Goal: Task Accomplishment & Management: Manage account settings

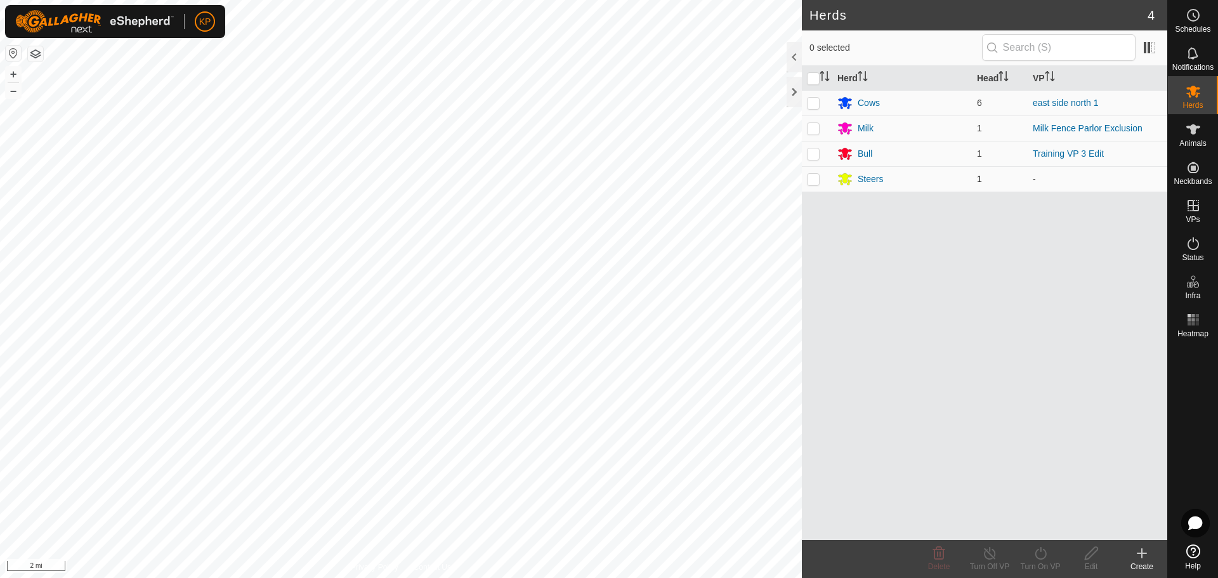
click at [816, 175] on p-checkbox at bounding box center [813, 179] width 13 height 10
checkbox input "true"
click at [813, 155] on p-checkbox at bounding box center [813, 153] width 13 height 10
checkbox input "true"
click at [1041, 557] on icon at bounding box center [1041, 553] width 16 height 15
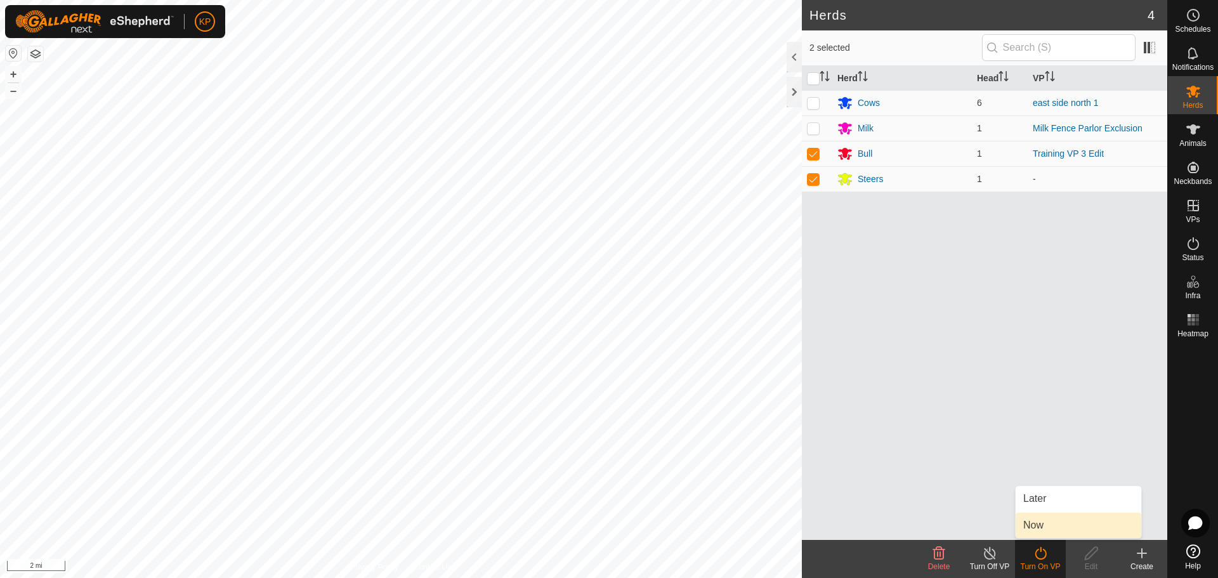
click at [1031, 525] on link "Now" at bounding box center [1079, 525] width 126 height 25
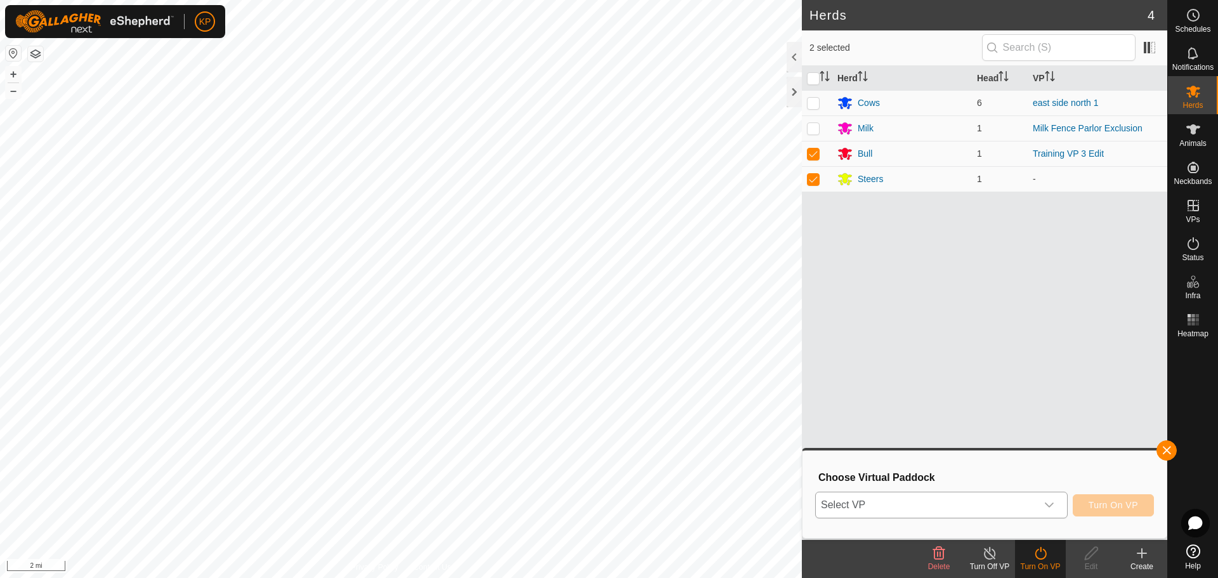
click at [846, 499] on span "Select VP" at bounding box center [926, 504] width 221 height 25
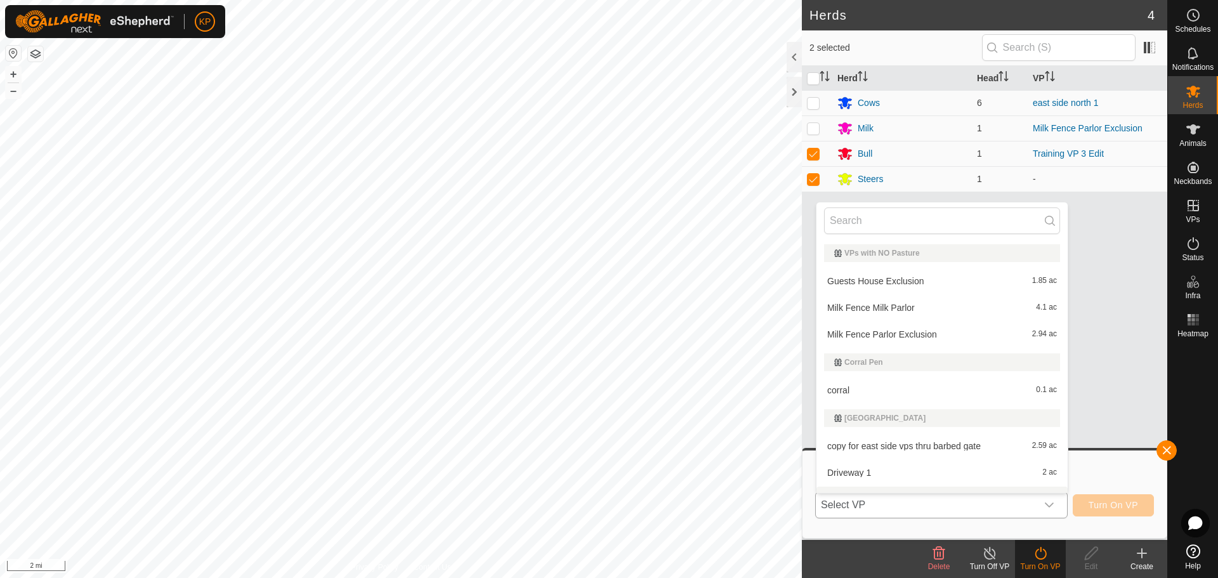
scroll to position [19, 0]
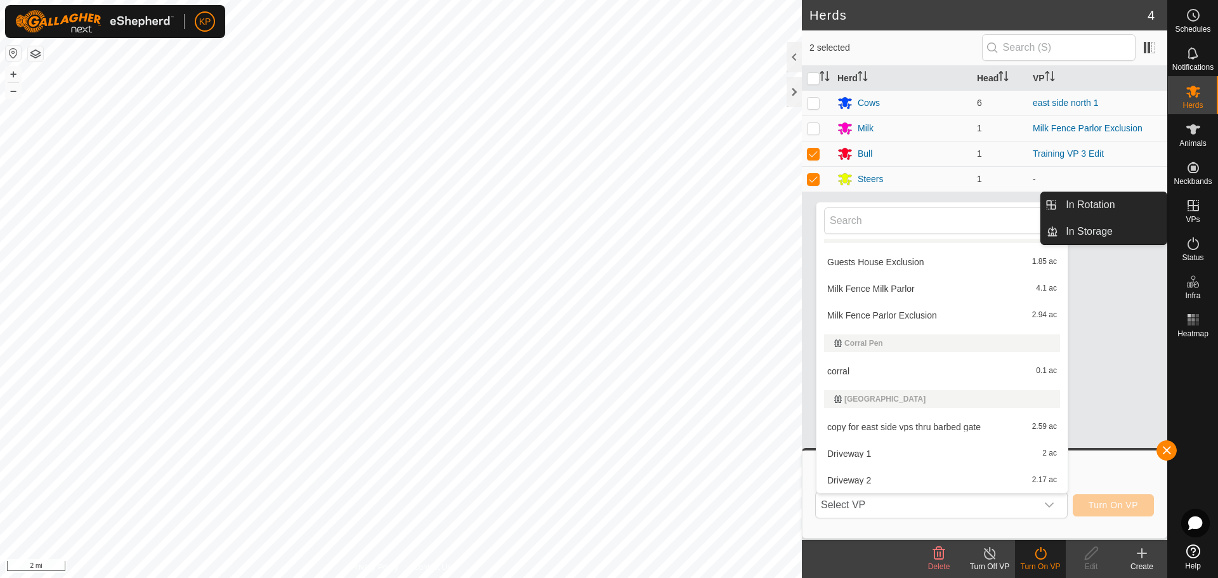
click at [1198, 204] on icon at bounding box center [1193, 205] width 15 height 15
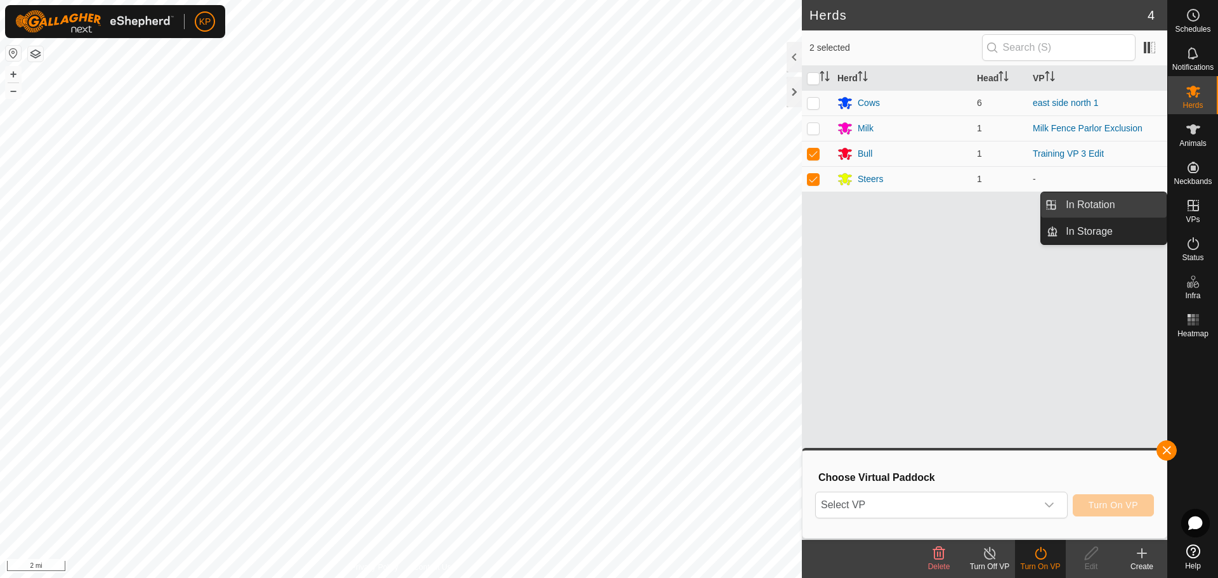
click at [1102, 204] on link "In Rotation" at bounding box center [1113, 204] width 109 height 25
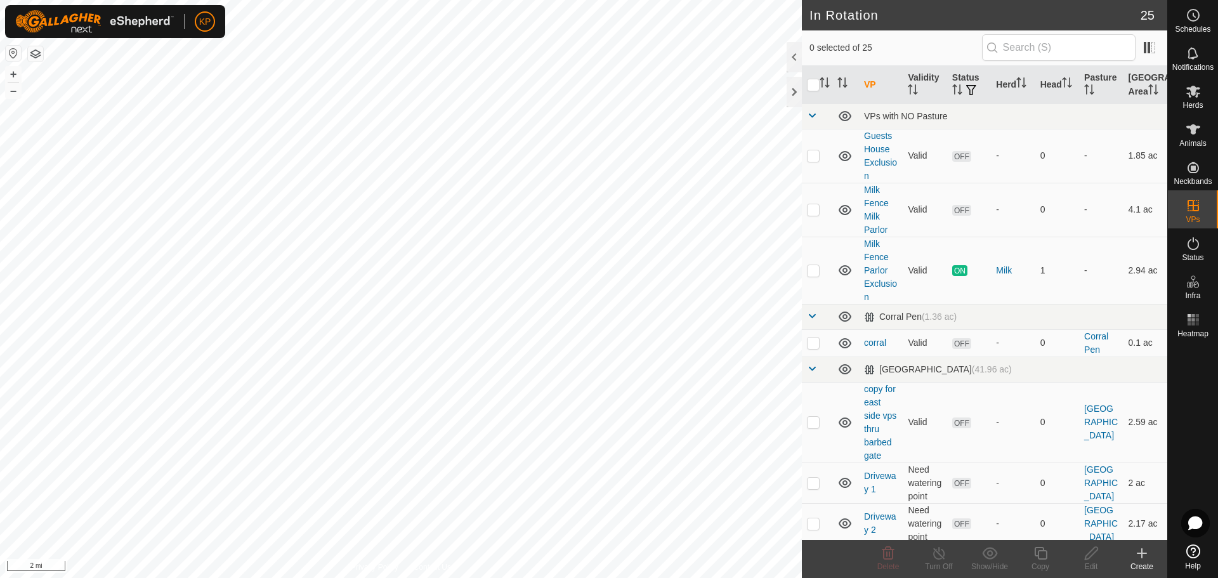
click at [13, 52] on button "button" at bounding box center [13, 53] width 15 height 15
checkbox input "false"
checkbox input "true"
checkbox input "false"
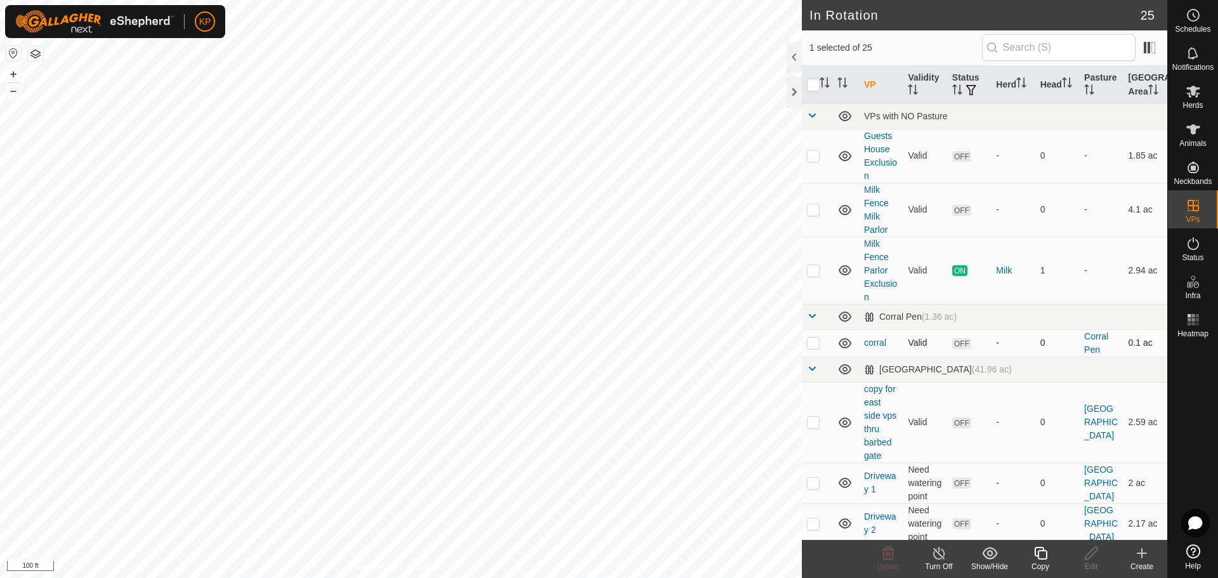
click at [816, 350] on td at bounding box center [817, 342] width 30 height 27
checkbox input "false"
checkbox input "true"
checkbox input "false"
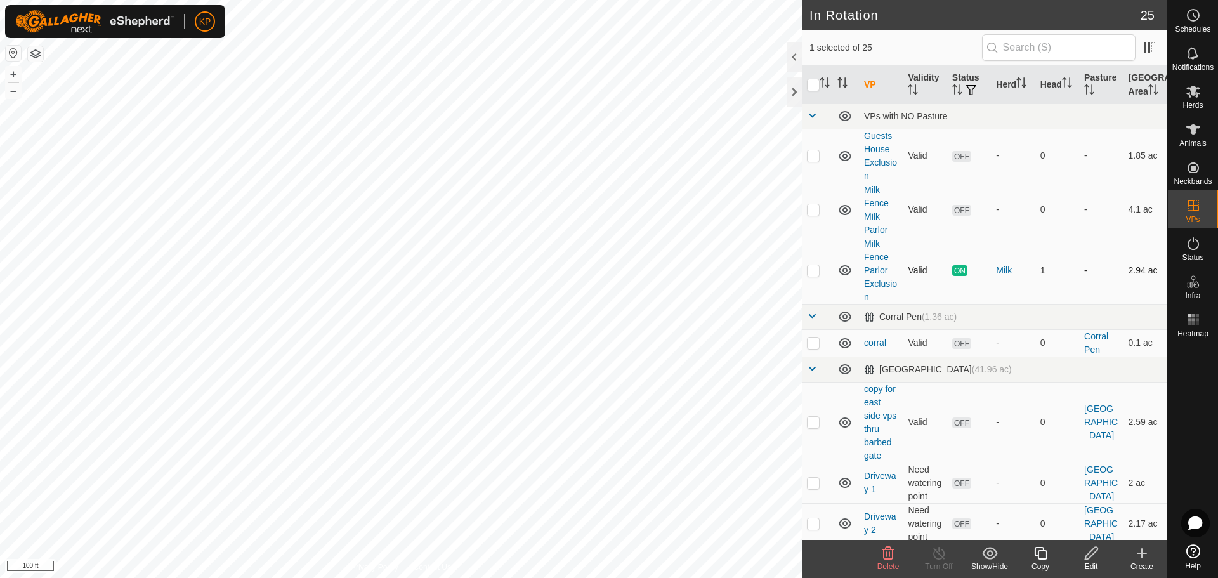
checkbox input "true"
click at [880, 345] on link "corral" at bounding box center [875, 343] width 22 height 10
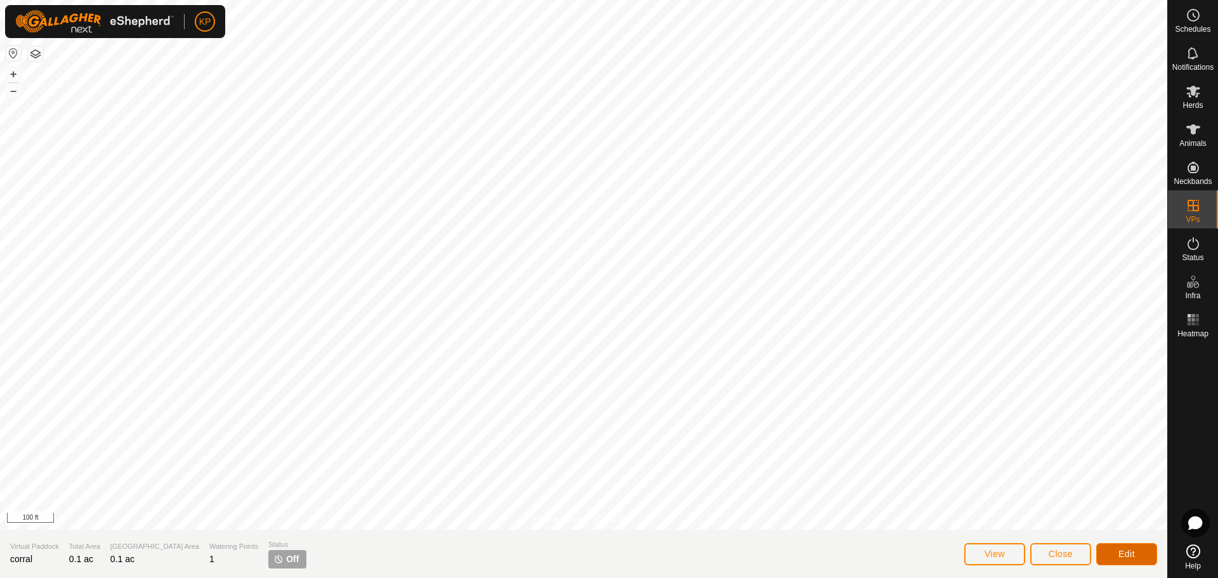
click at [1118, 553] on button "Edit" at bounding box center [1127, 554] width 61 height 22
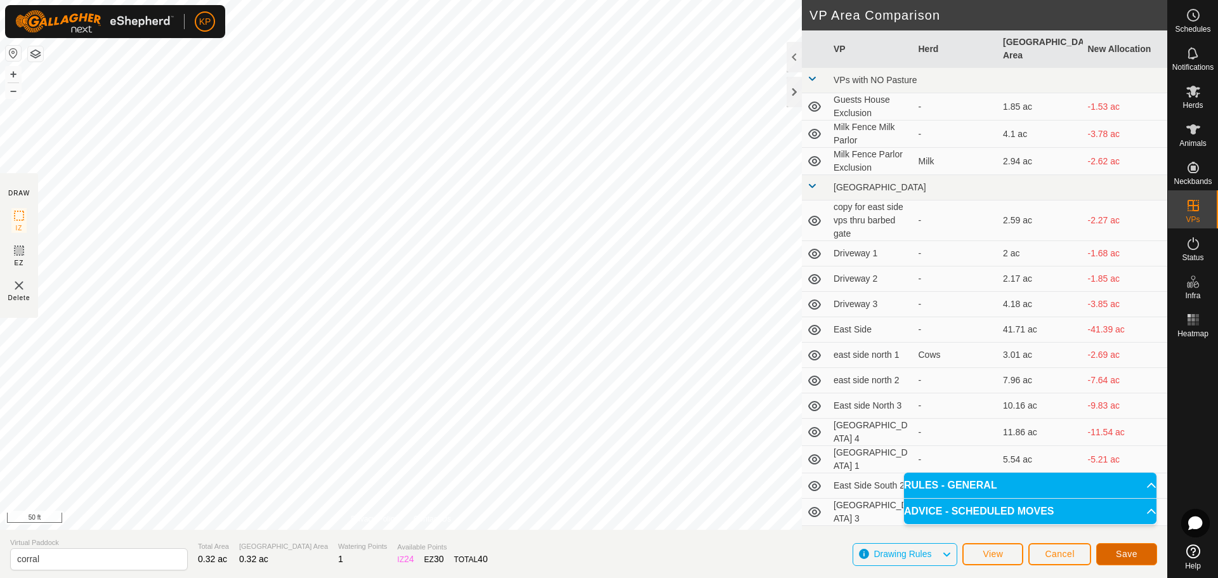
click at [1138, 550] on button "Save" at bounding box center [1127, 554] width 61 height 22
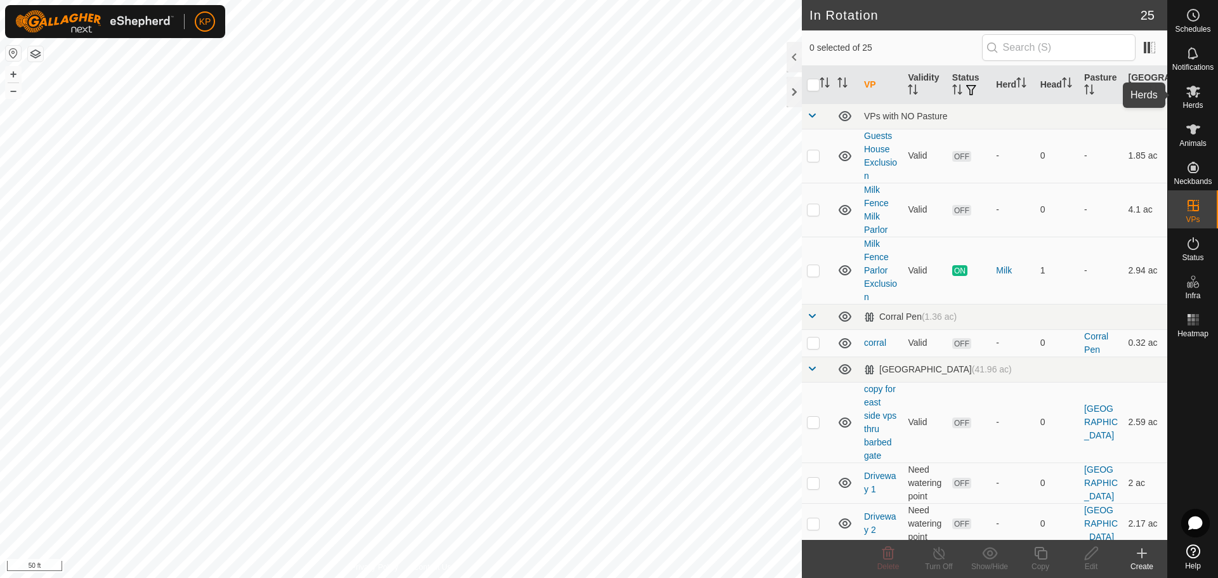
click at [1185, 102] on span "Herds" at bounding box center [1193, 106] width 20 height 8
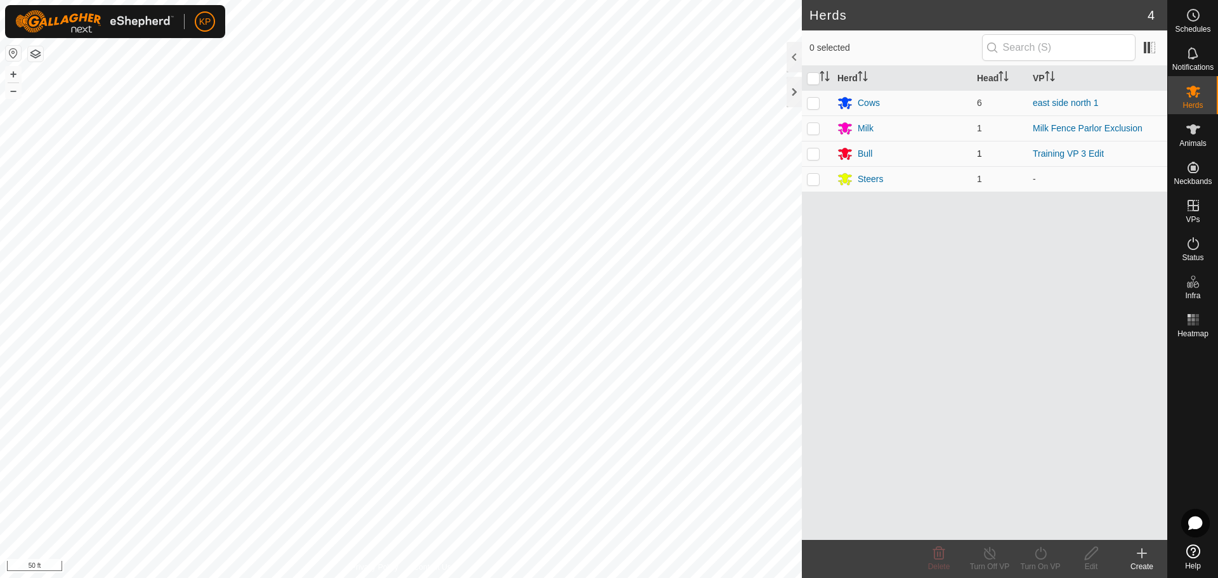
click at [812, 159] on td at bounding box center [817, 153] width 30 height 25
checkbox input "true"
click at [809, 178] on p-checkbox at bounding box center [813, 179] width 13 height 10
checkbox input "true"
click at [1036, 553] on icon at bounding box center [1040, 553] width 11 height 13
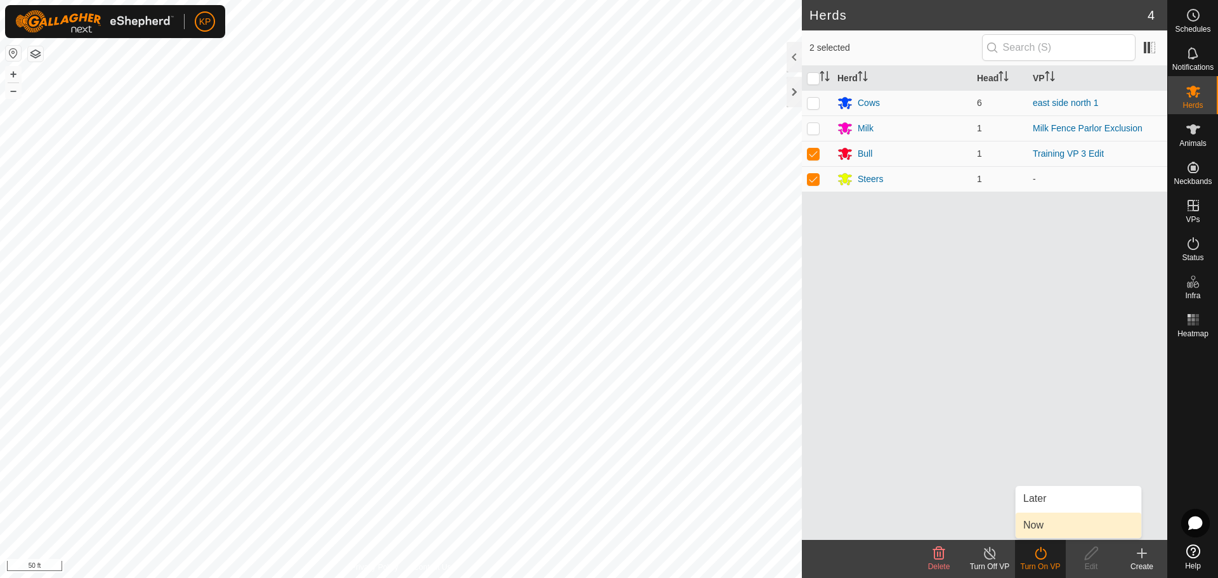
click at [1047, 526] on link "Now" at bounding box center [1079, 525] width 126 height 25
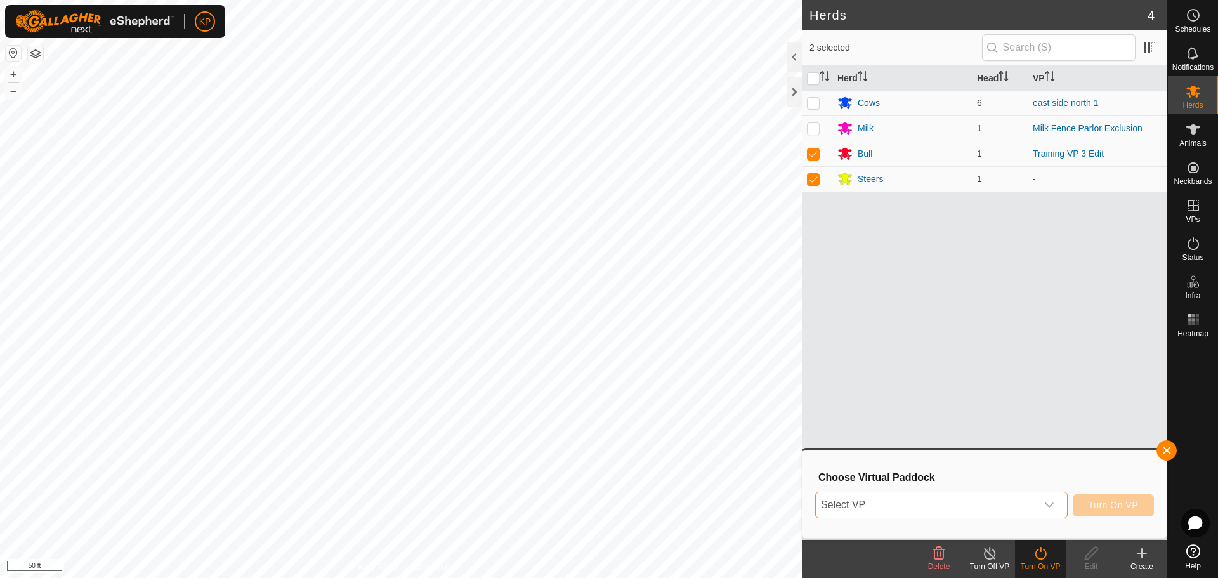
click at [926, 513] on span "Select VP" at bounding box center [926, 504] width 221 height 25
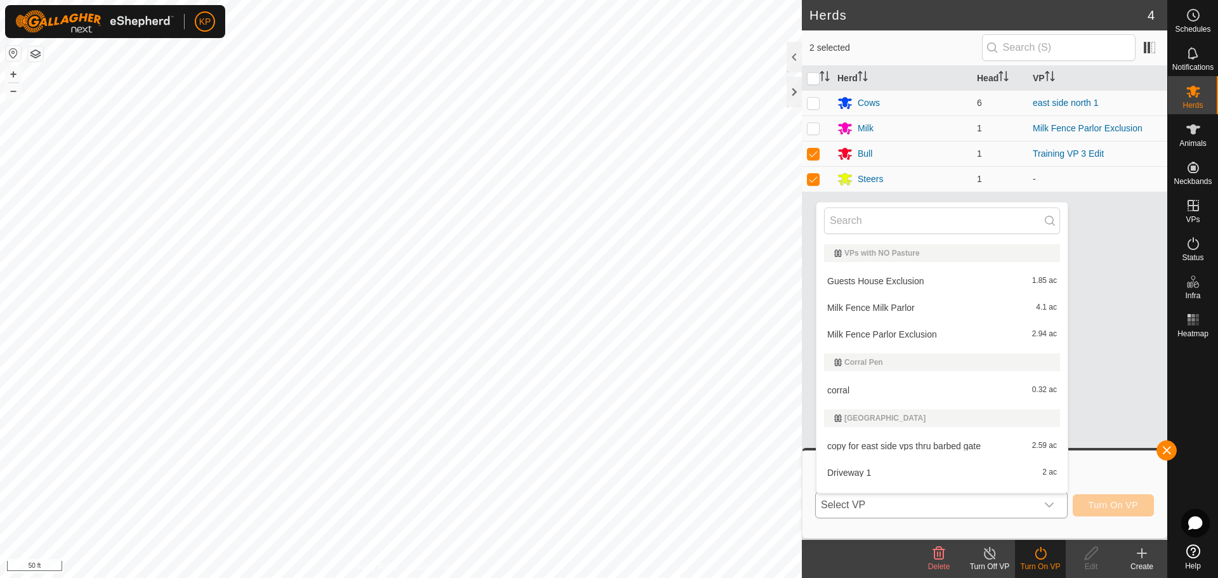
scroll to position [19, 0]
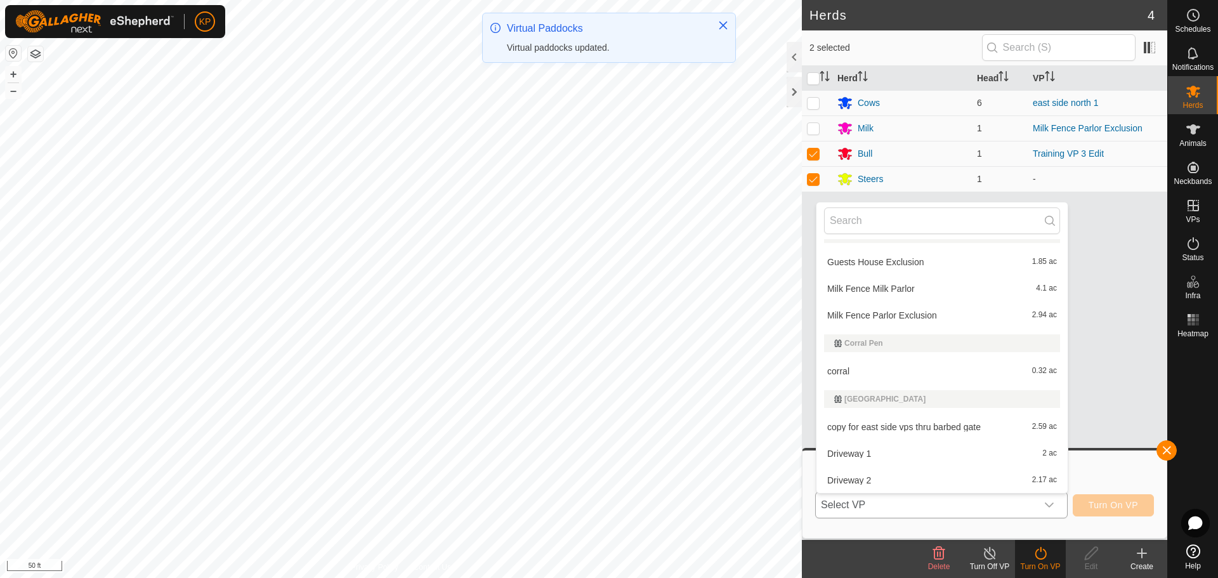
click at [897, 371] on li "corral 0.32 ac" at bounding box center [942, 371] width 251 height 25
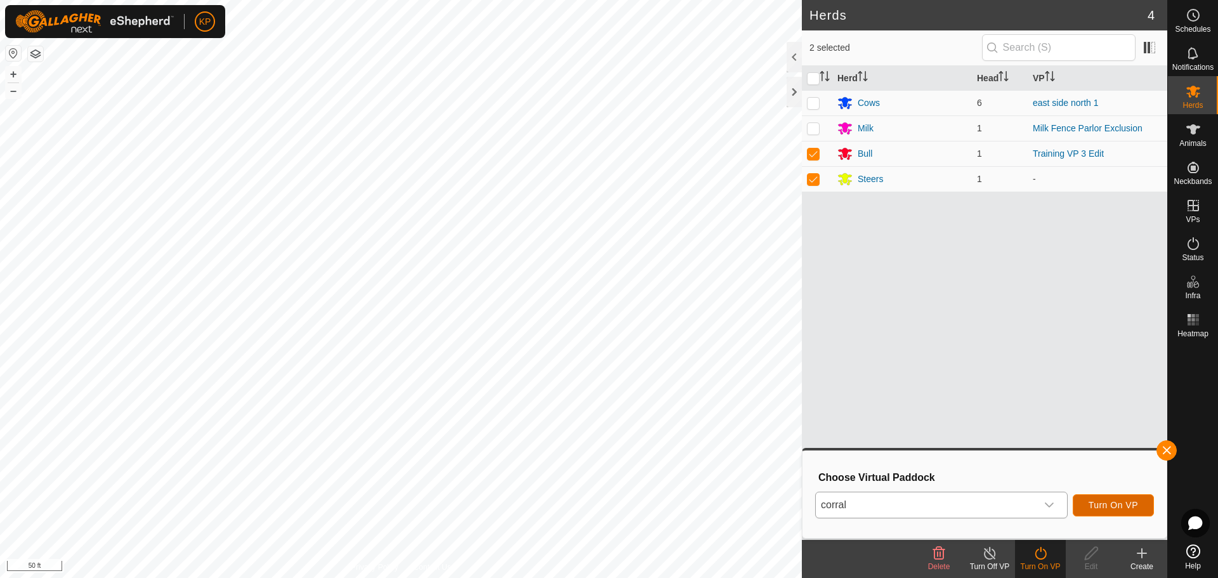
click at [1125, 503] on span "Turn On VP" at bounding box center [1113, 505] width 49 height 10
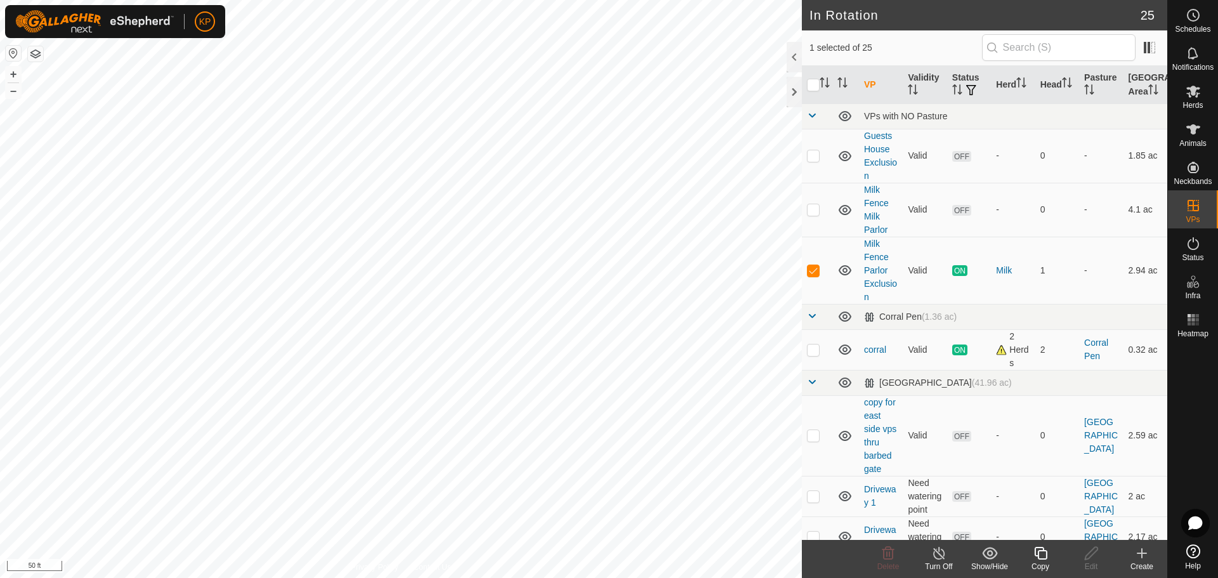
click at [16, 52] on button "button" at bounding box center [13, 53] width 15 height 15
checkbox input "false"
checkbox input "true"
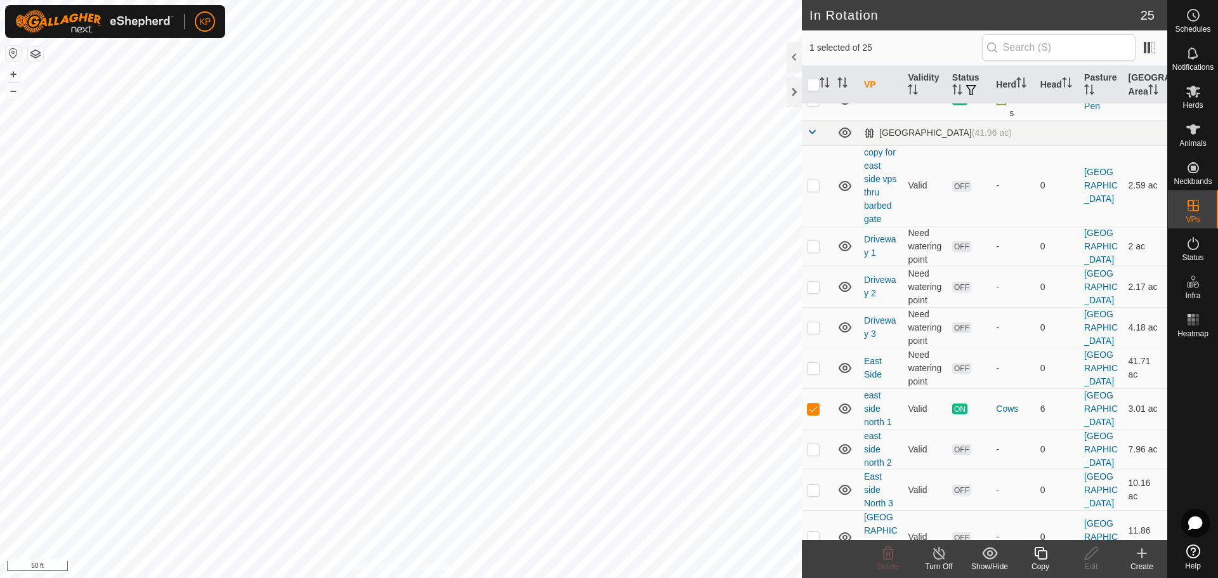
scroll to position [317, 0]
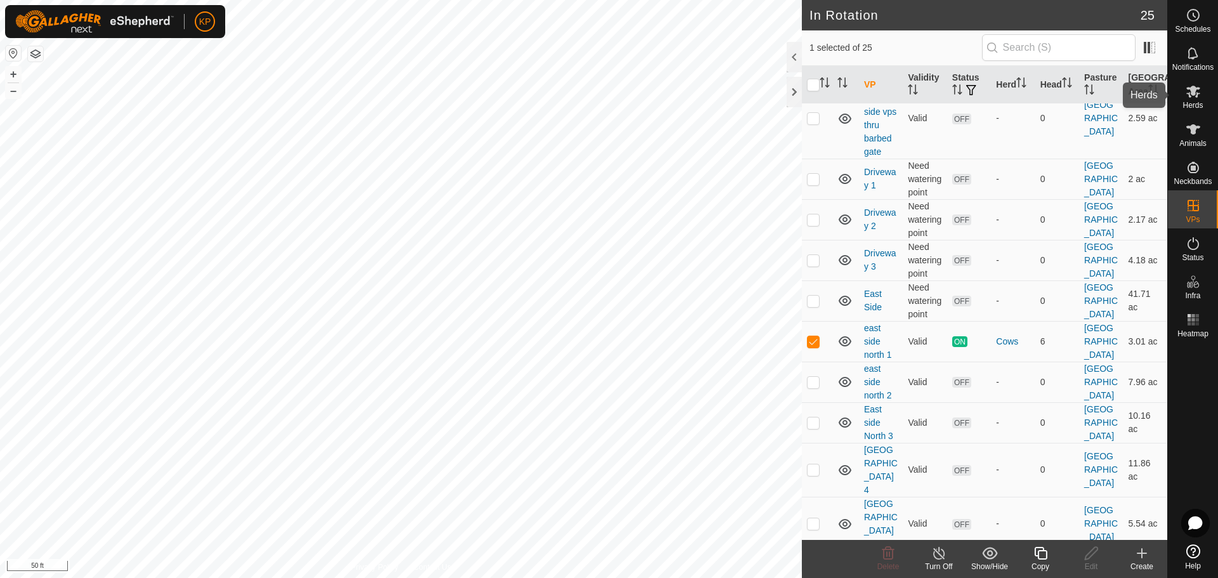
click at [1201, 89] on icon at bounding box center [1193, 91] width 15 height 15
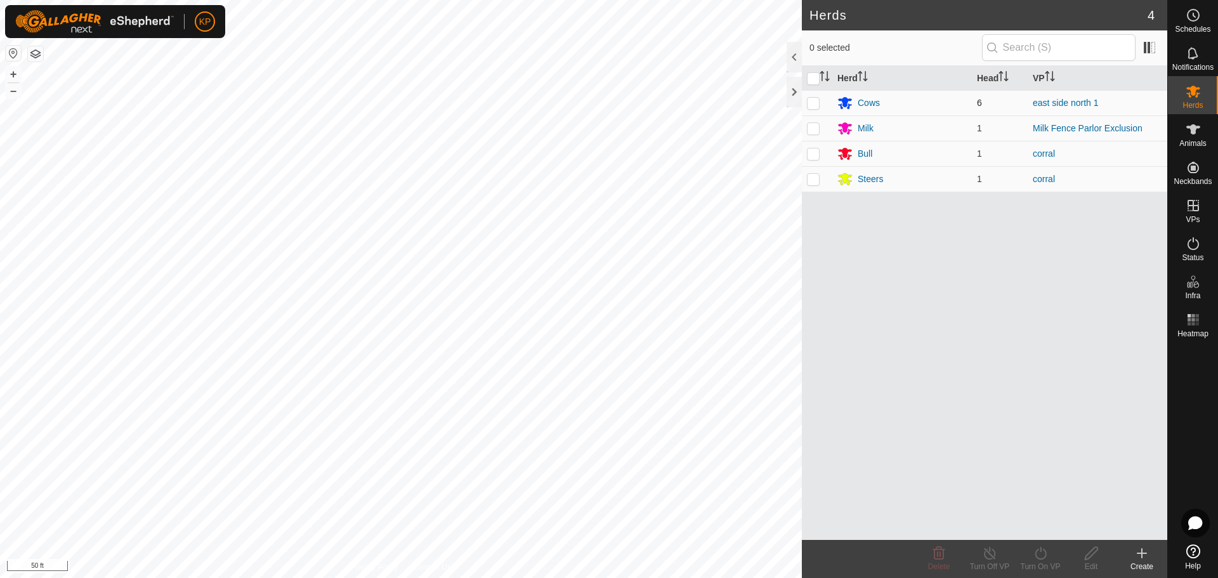
click at [814, 102] on p-checkbox at bounding box center [813, 103] width 13 height 10
checkbox input "true"
click at [1072, 104] on link "east side north 1" at bounding box center [1066, 103] width 66 height 10
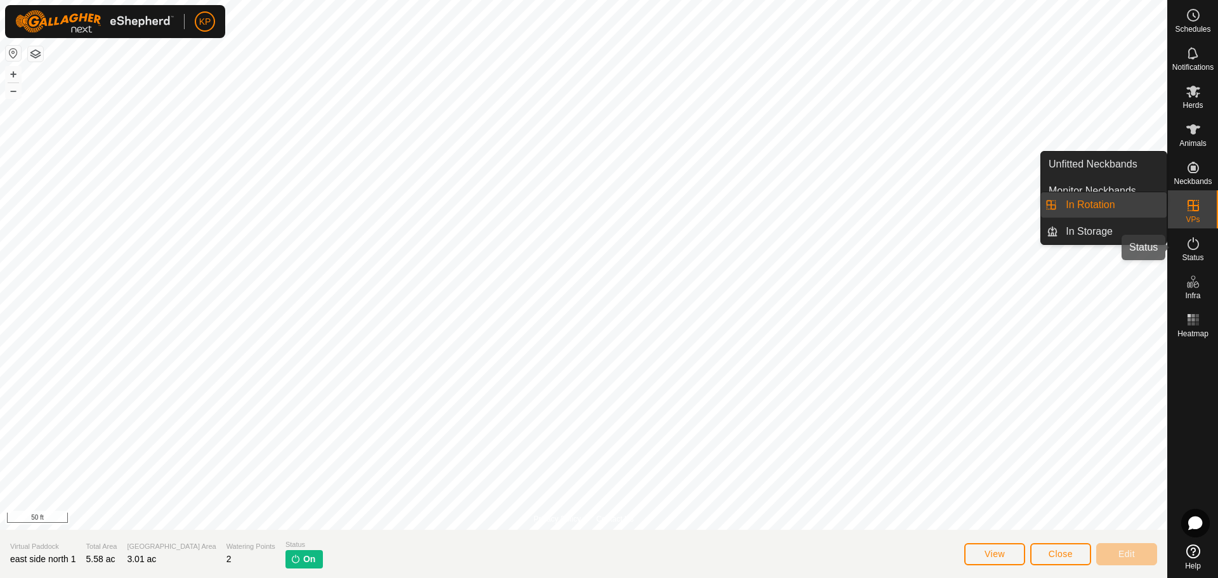
click at [1189, 247] on icon at bounding box center [1193, 243] width 11 height 13
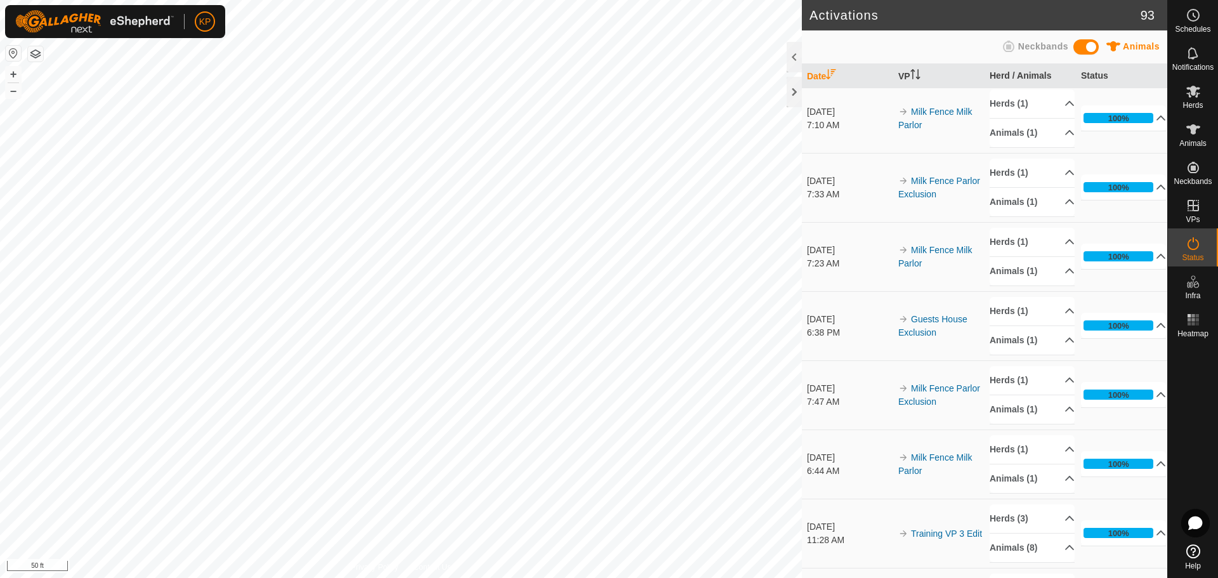
scroll to position [1840, 0]
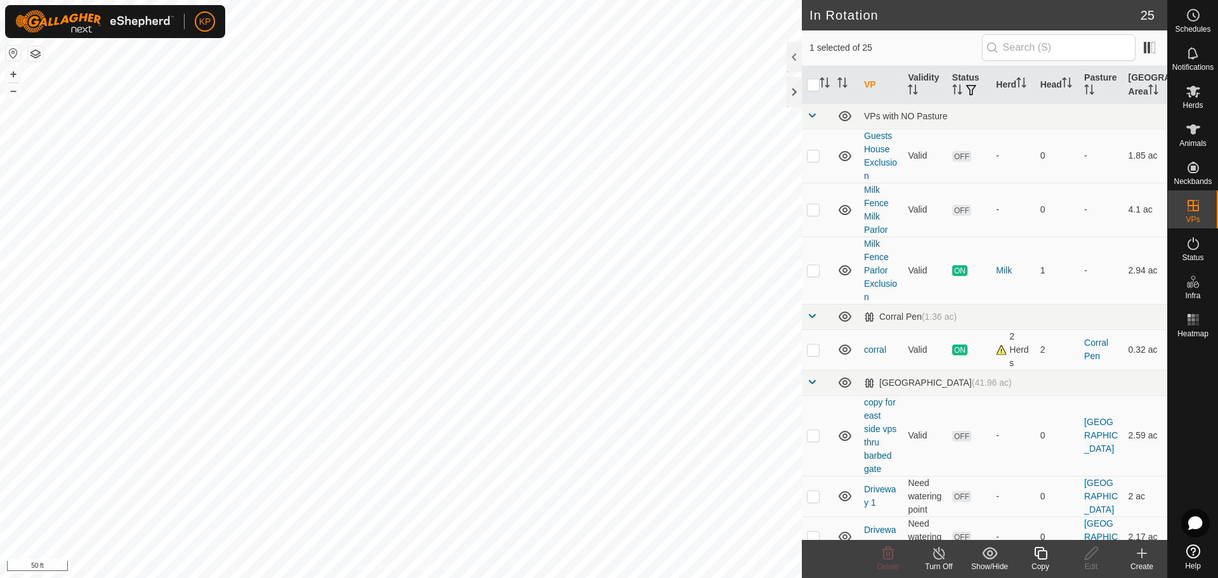
checkbox input "true"
checkbox input "false"
click at [1192, 259] on span "Status" at bounding box center [1193, 258] width 22 height 8
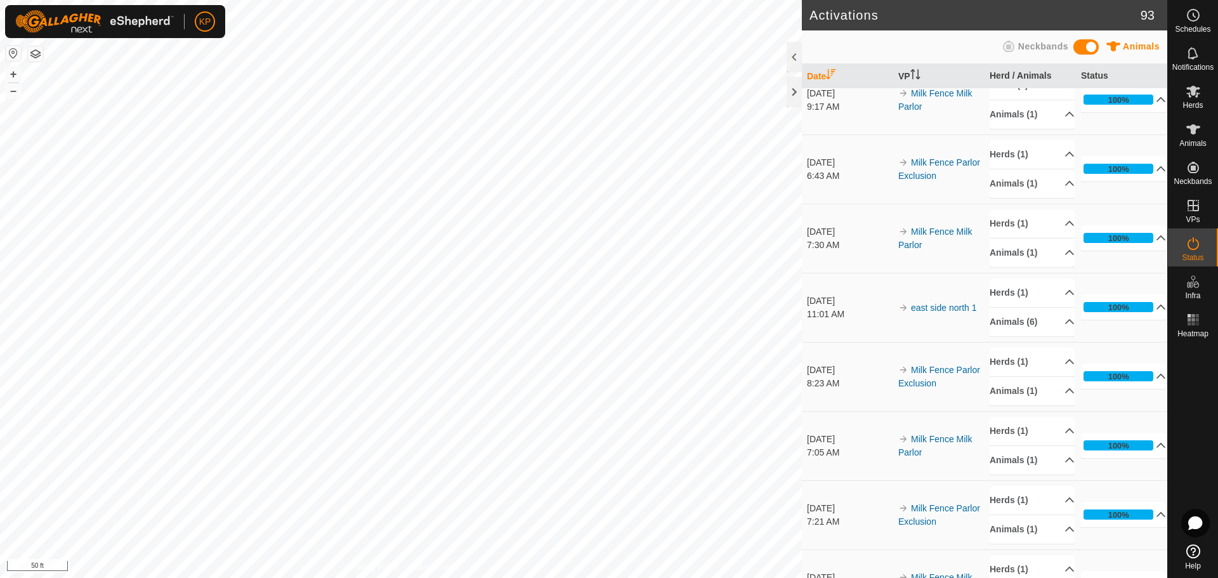
scroll to position [1269, 0]
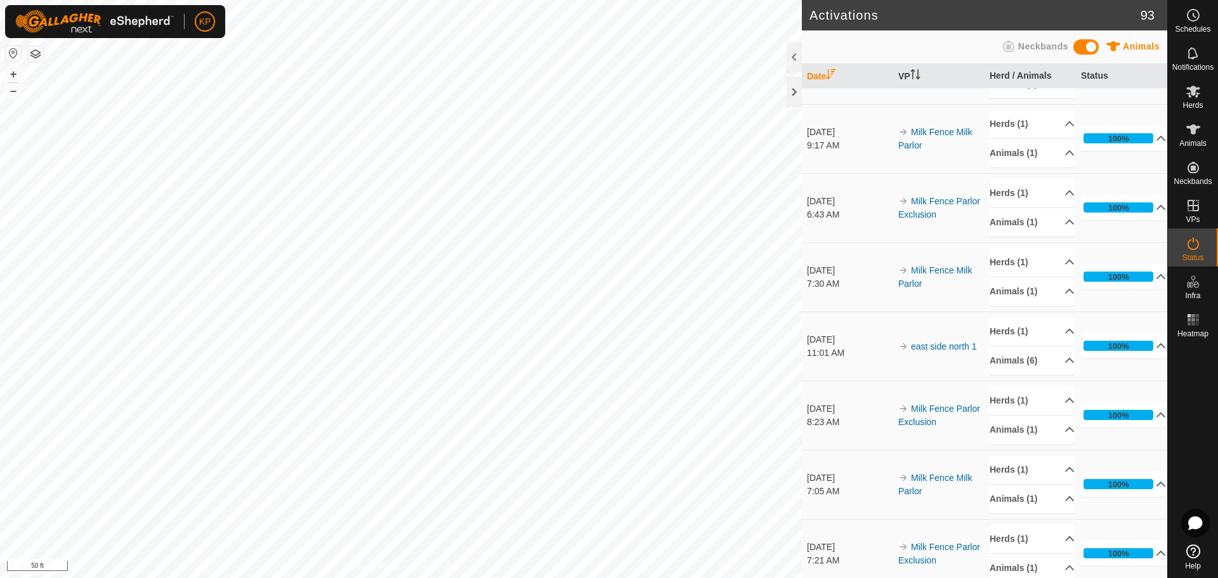
click at [16, 53] on button "button" at bounding box center [13, 53] width 15 height 15
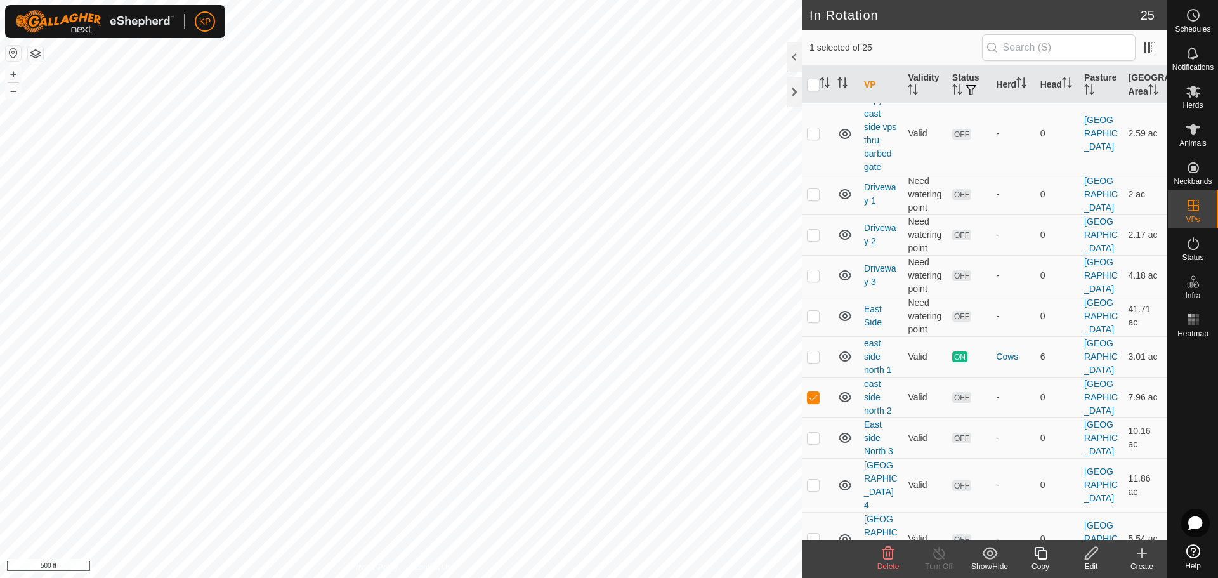
scroll to position [381, 0]
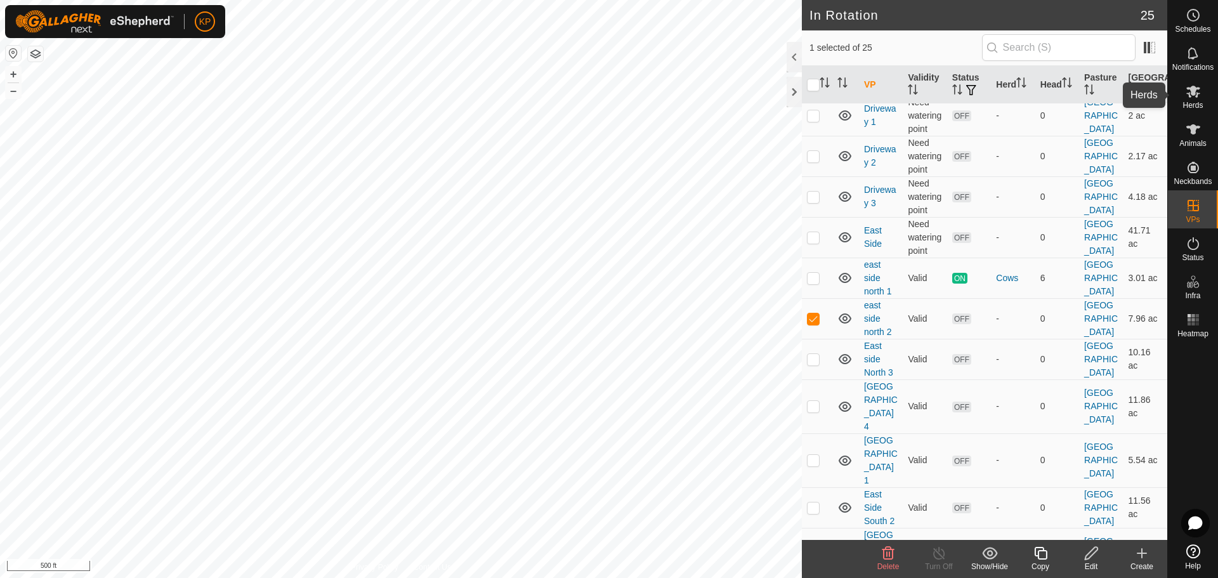
click at [1199, 99] on es-mob-svg-icon at bounding box center [1193, 91] width 23 height 20
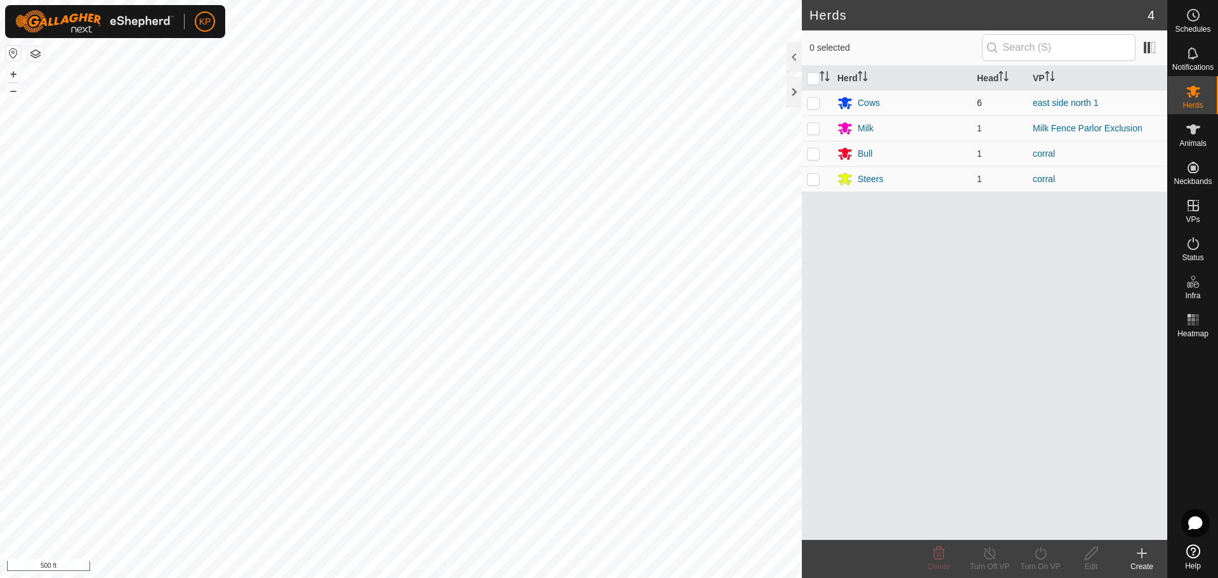
click at [812, 104] on p-checkbox at bounding box center [813, 103] width 13 height 10
checkbox input "true"
click at [1043, 557] on icon at bounding box center [1041, 553] width 16 height 15
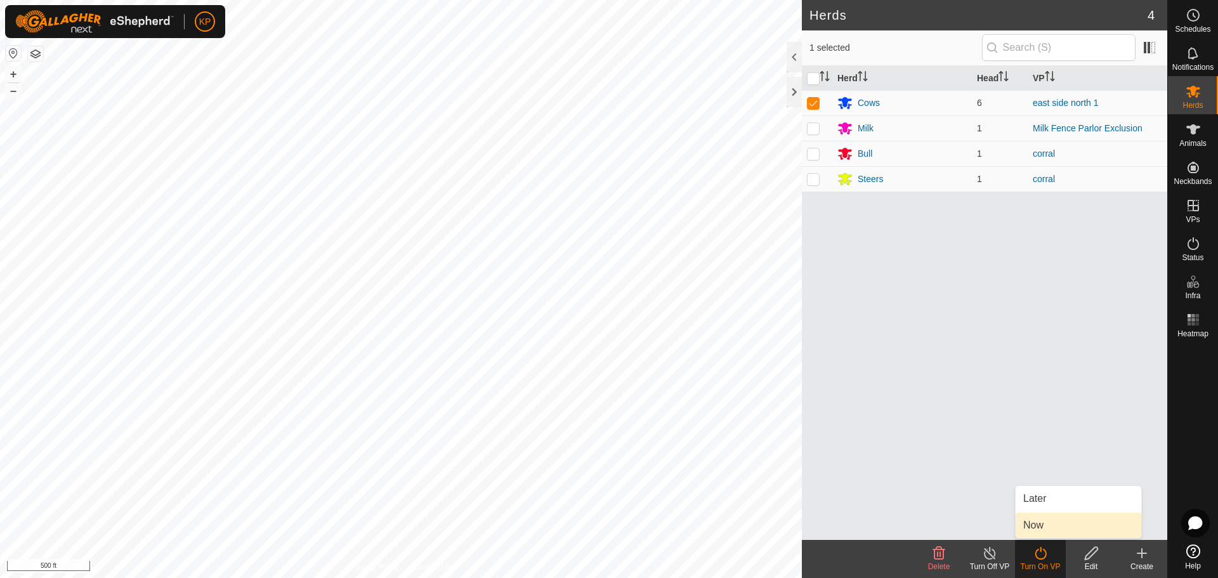
click at [1050, 522] on link "Now" at bounding box center [1079, 525] width 126 height 25
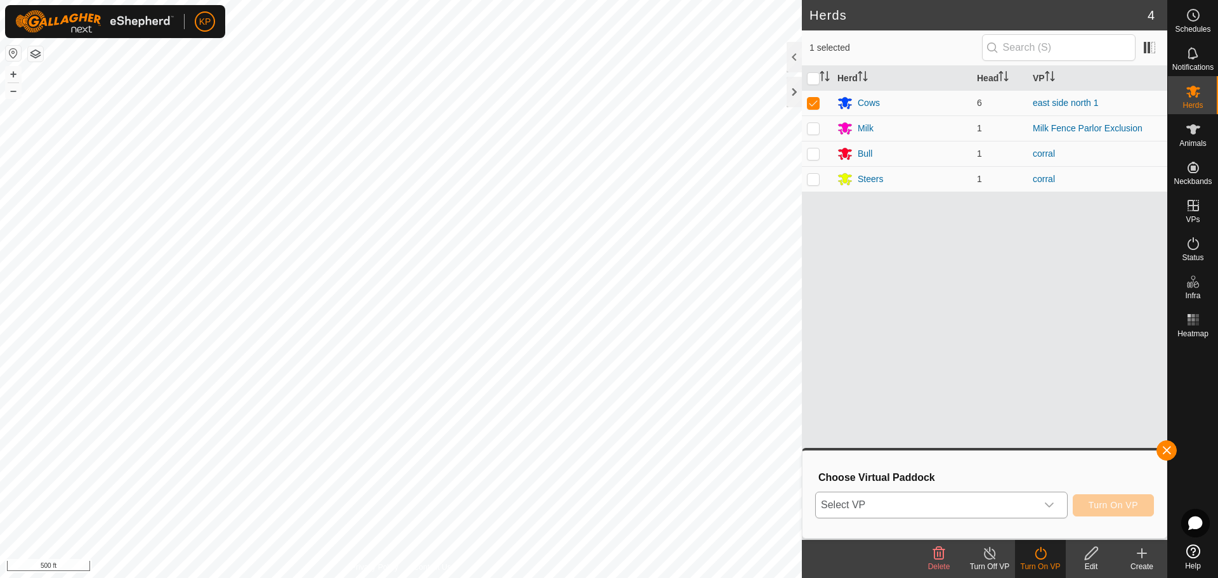
click at [880, 506] on span "Select VP" at bounding box center [926, 504] width 221 height 25
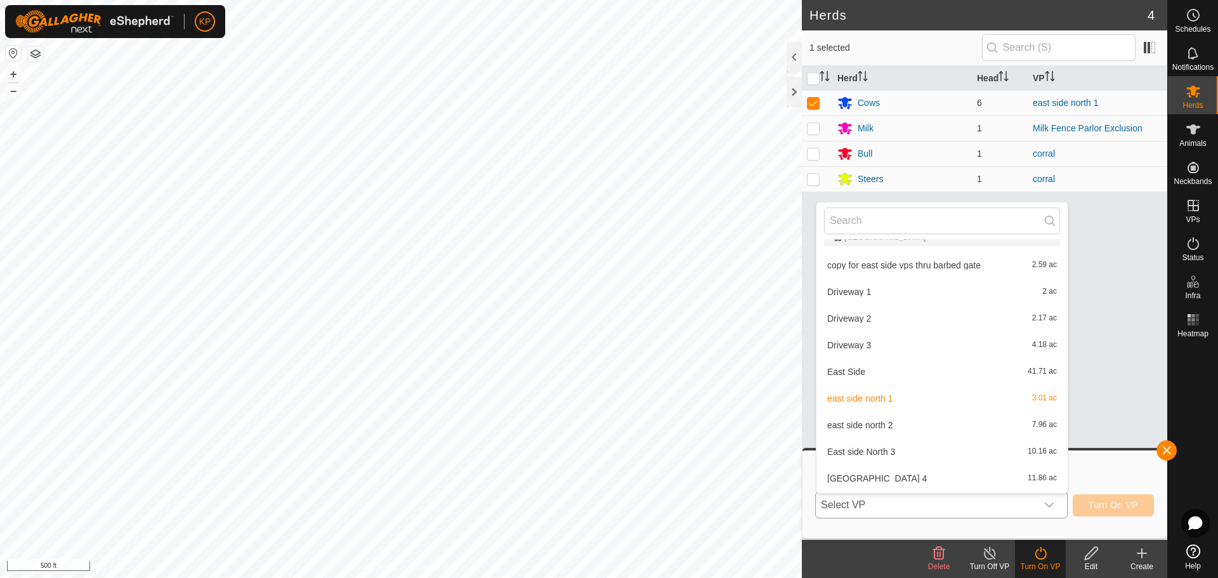
scroll to position [209, 0]
click at [888, 393] on li "east side north 2 7.96 ac" at bounding box center [942, 396] width 251 height 25
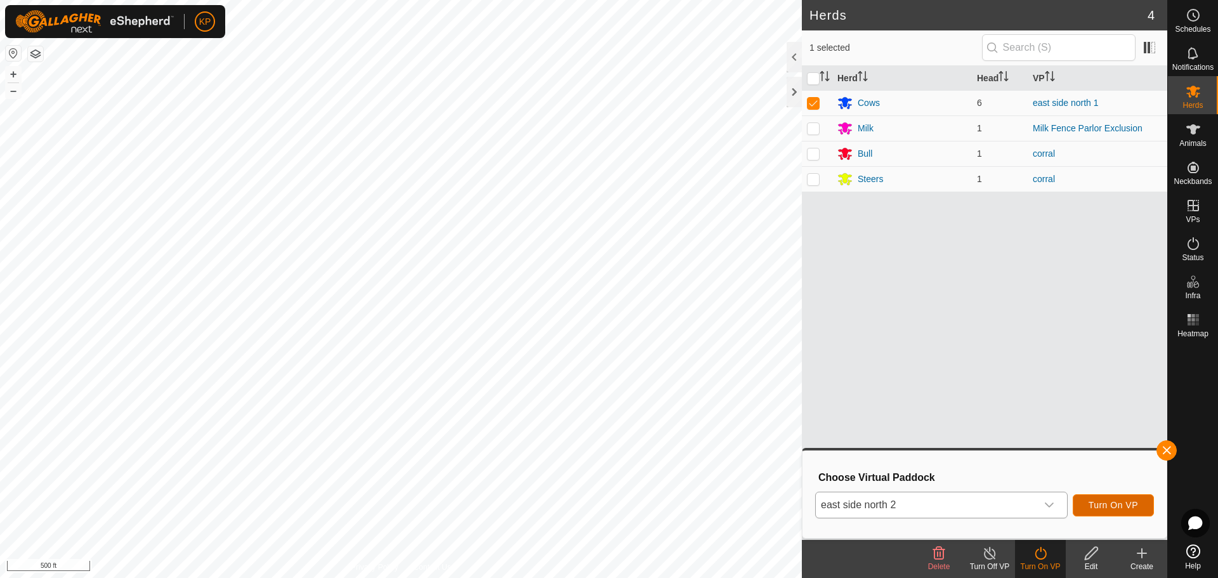
click at [1114, 504] on span "Turn On VP" at bounding box center [1113, 505] width 49 height 10
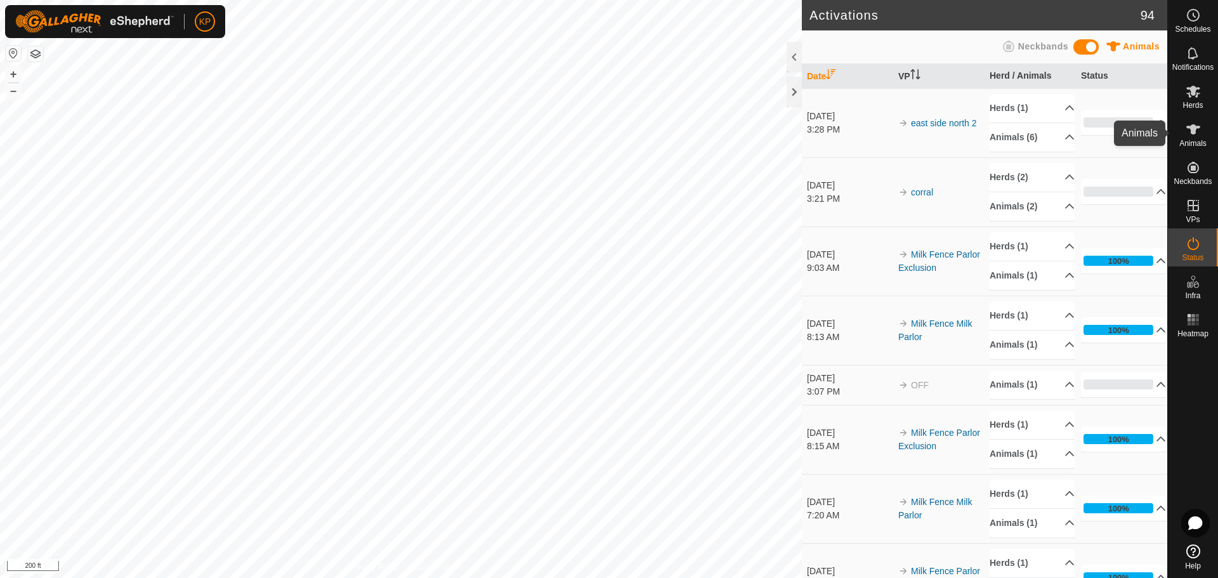
click at [1187, 140] on span "Animals" at bounding box center [1193, 144] width 27 height 8
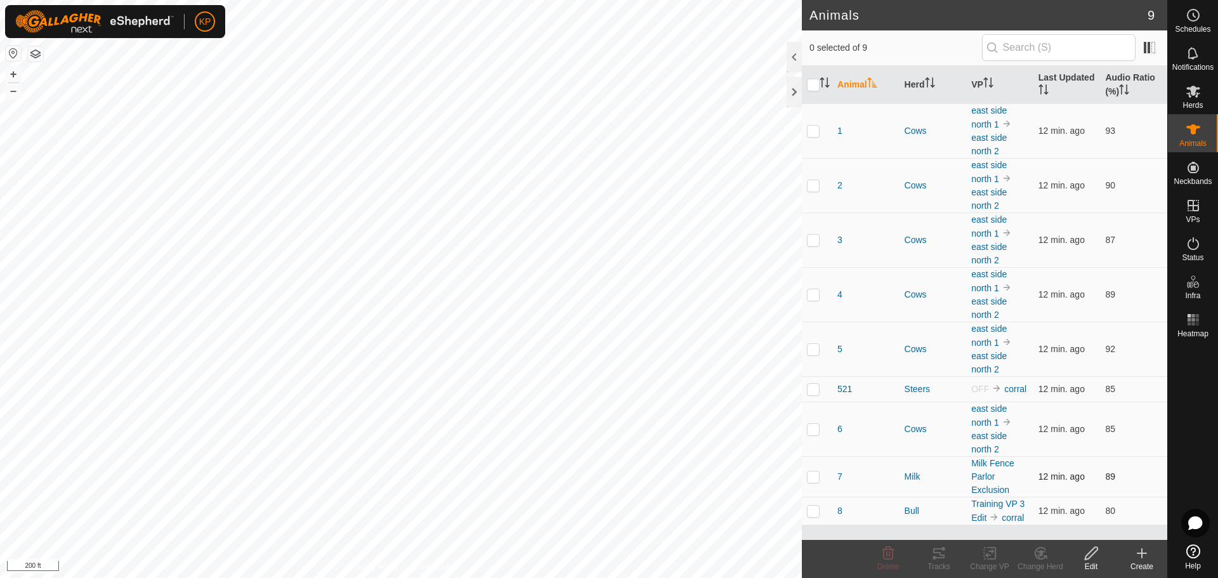
click at [811, 481] on p-checkbox at bounding box center [813, 477] width 13 height 10
checkbox input "true"
click at [938, 553] on icon at bounding box center [939, 553] width 11 height 10
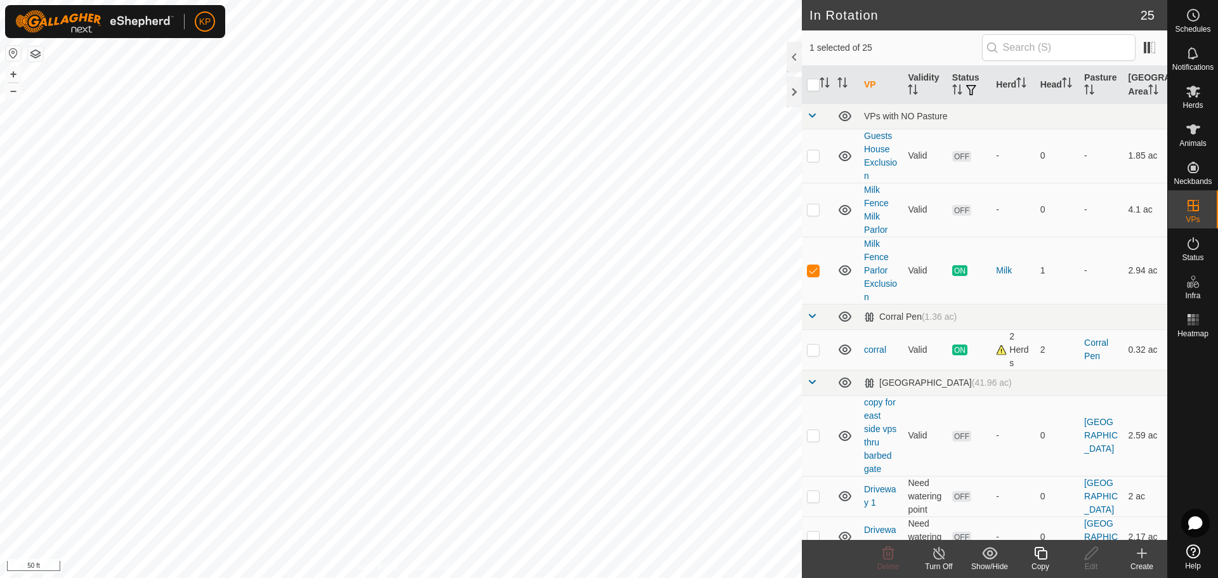
checkbox input "false"
checkbox input "true"
